Goal: Answer question/provide support

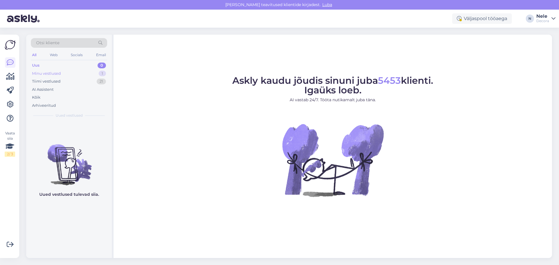
click at [49, 71] on div "Minu vestlused" at bounding box center [46, 74] width 29 height 6
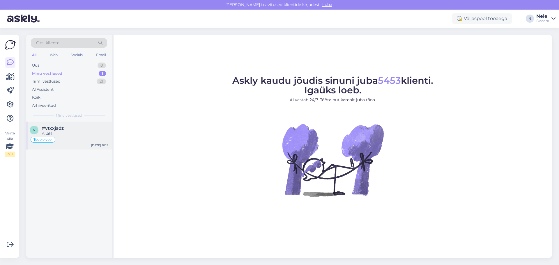
click at [50, 135] on div "Aitäh!" at bounding box center [75, 133] width 66 height 5
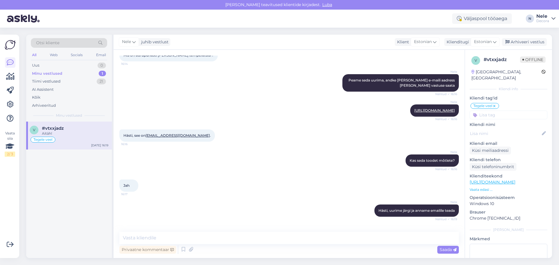
scroll to position [29, 0]
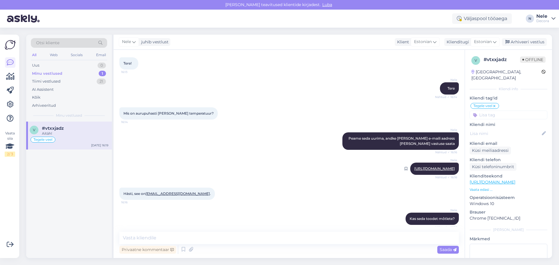
click at [414, 169] on link "[URL][DOMAIN_NAME]" at bounding box center [434, 169] width 40 height 4
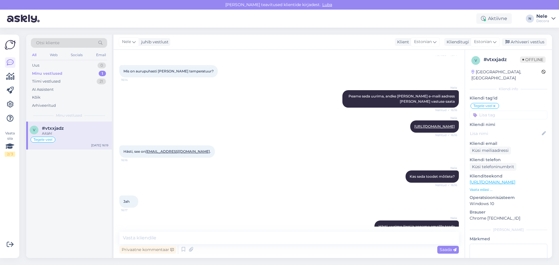
scroll to position [114, 0]
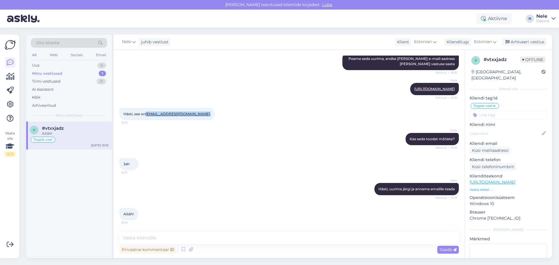
drag, startPoint x: 193, startPoint y: 114, endPoint x: 146, endPoint y: 112, distance: 47.2
click at [146, 112] on div "Hästi, see on [EMAIL_ADDRESS][DOMAIN_NAME] . 16:16" at bounding box center [167, 114] width 96 height 12
copy span "[EMAIL_ADDRESS][DOMAIN_NAME] ."
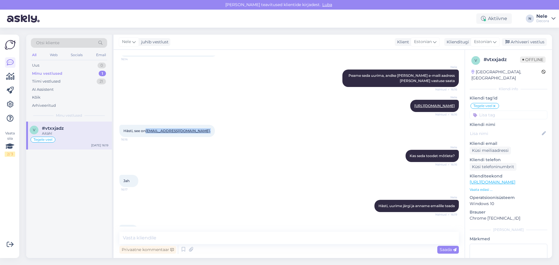
scroll to position [56, 0]
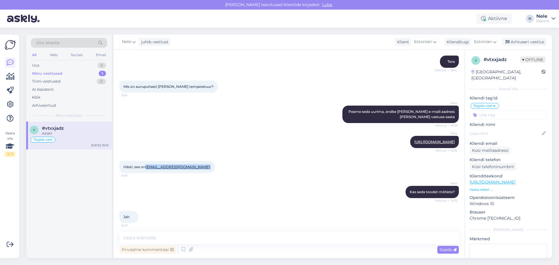
click at [257, 179] on div "Hästi, see on [EMAIL_ADDRESS][DOMAIN_NAME] . 16:16" at bounding box center [289, 167] width 340 height 25
drag, startPoint x: 192, startPoint y: 172, endPoint x: 147, endPoint y: 174, distance: 44.9
click at [147, 173] on div "Hästi, see on [EMAIL_ADDRESS][DOMAIN_NAME] . 16:16" at bounding box center [167, 167] width 96 height 12
copy span "[EMAIL_ADDRESS][DOMAIN_NAME] ."
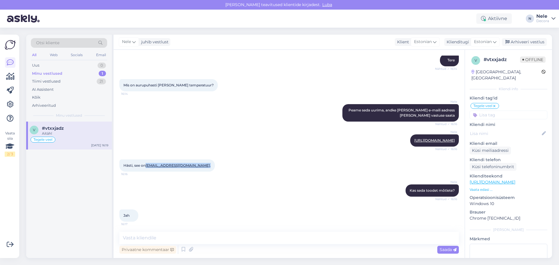
scroll to position [87, 0]
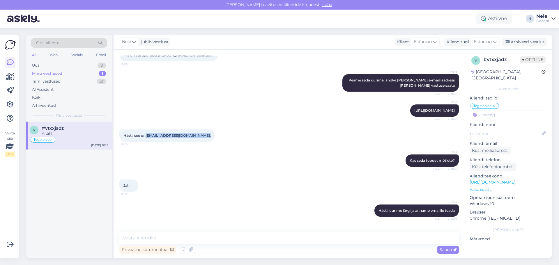
click at [495, 104] on icon at bounding box center [494, 106] width 3 height 5
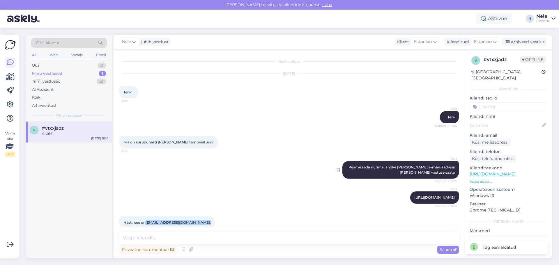
scroll to position [0, 0]
click at [537, 42] on div "Arhiveeri vestlus" at bounding box center [524, 42] width 45 height 8
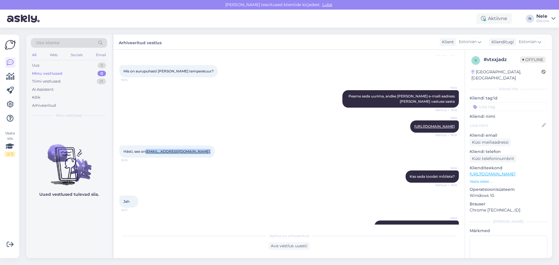
scroll to position [29, 0]
